Goal: Transaction & Acquisition: Obtain resource

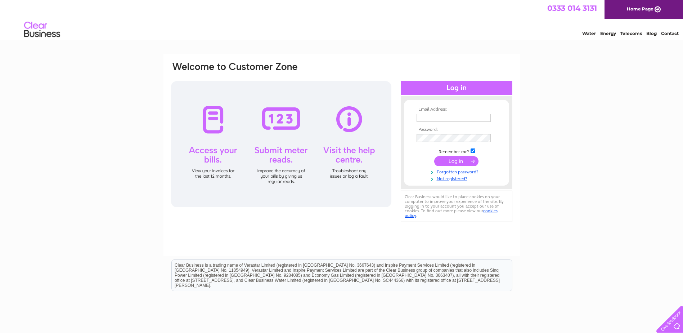
click at [426, 117] on input "text" at bounding box center [454, 118] width 74 height 8
type input "[EMAIL_ADDRESS][DOMAIN_NAME]"
click at [435, 157] on input "submit" at bounding box center [457, 162] width 44 height 10
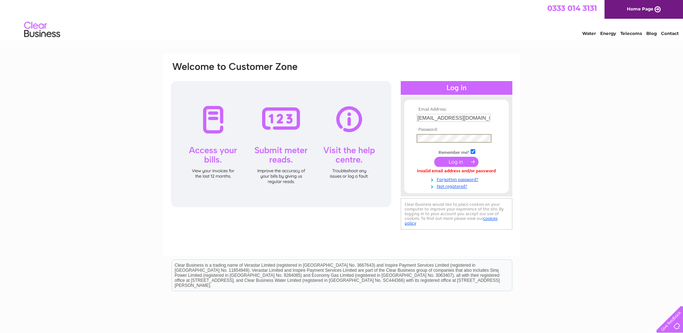
click at [464, 160] on input "submit" at bounding box center [457, 162] width 44 height 10
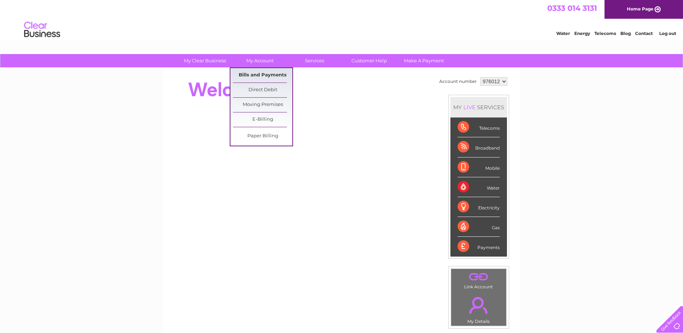
click at [266, 74] on link "Bills and Payments" at bounding box center [262, 75] width 59 height 14
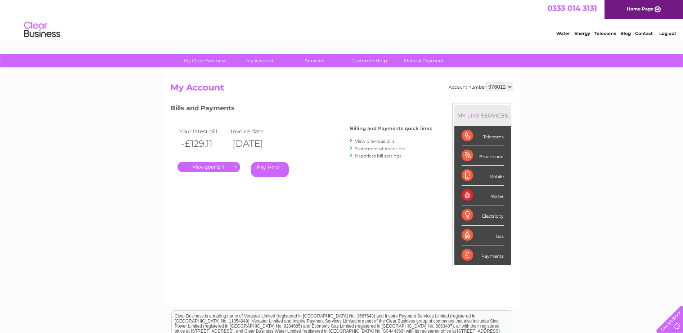
click at [511, 86] on select "976012 976211" at bounding box center [499, 87] width 27 height 9
select select "976211"
click at [486, 83] on select "976012 976211" at bounding box center [499, 87] width 27 height 9
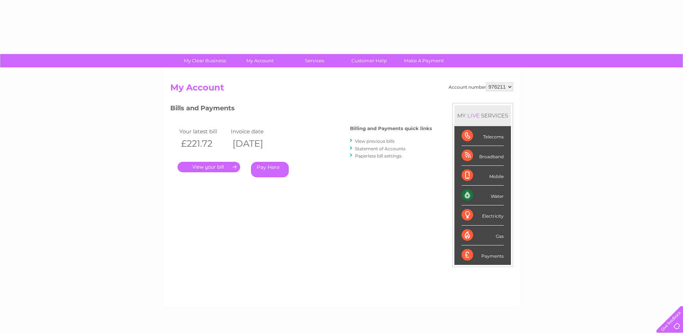
click at [533, 118] on div "My Clear Business Login Details My Details My Preferences Link Account My Accou…" at bounding box center [341, 242] width 683 height 376
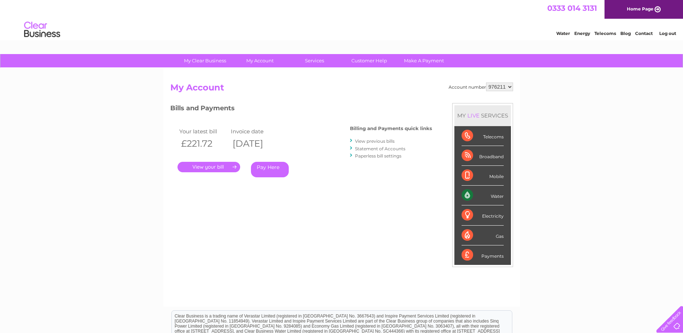
click at [219, 164] on link "." at bounding box center [209, 167] width 63 height 10
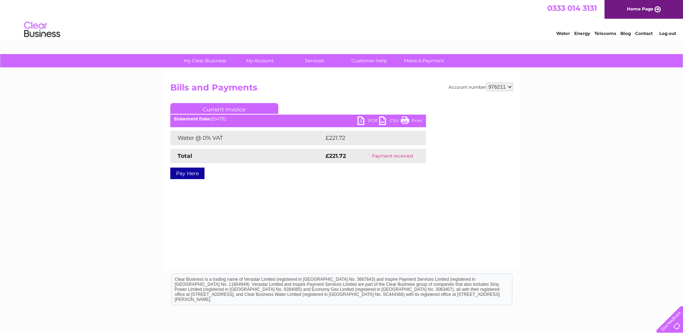
click at [359, 120] on link "PDF" at bounding box center [369, 121] width 22 height 10
click at [668, 34] on link "Log out" at bounding box center [668, 33] width 17 height 5
